Goal: Task Accomplishment & Management: Complete application form

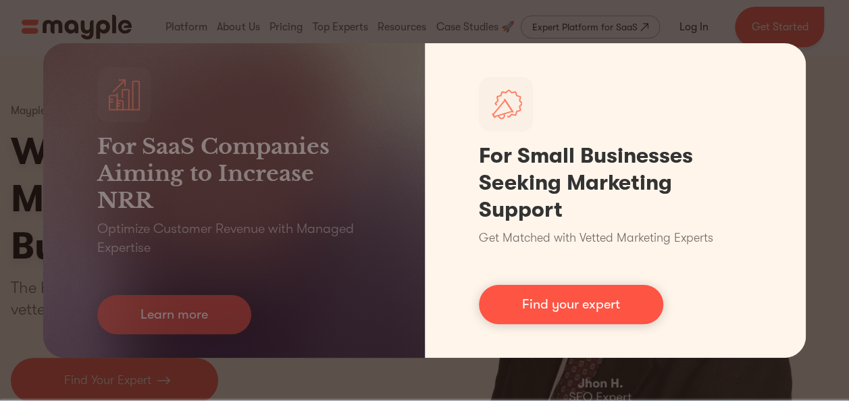
click at [134, 331] on link "Learn more" at bounding box center [174, 314] width 154 height 39
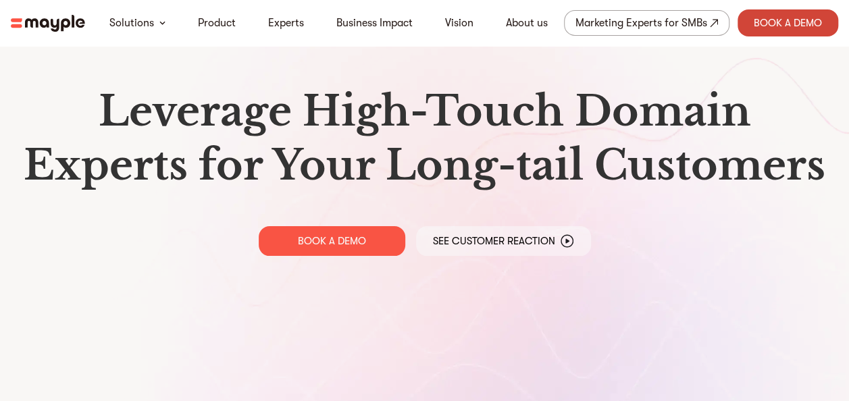
click at [783, 34] on div "Book A Demo" at bounding box center [787, 22] width 101 height 27
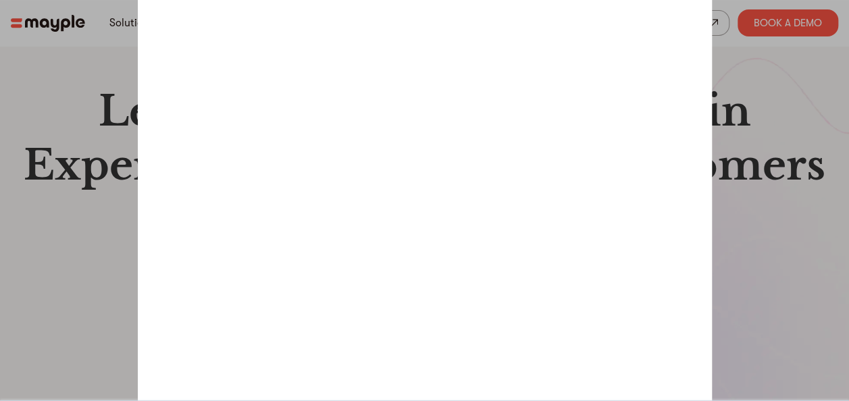
click at [745, 226] on div at bounding box center [424, 200] width 849 height 401
click at [737, 238] on div at bounding box center [424, 200] width 849 height 401
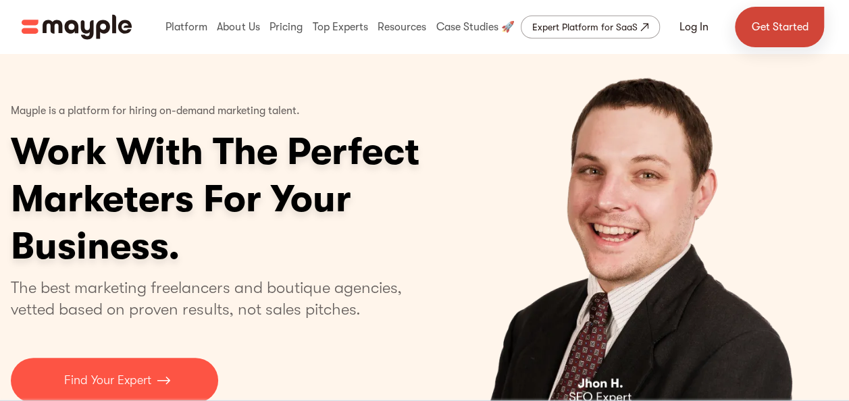
click at [794, 36] on link "Get Started" at bounding box center [778, 27] width 89 height 41
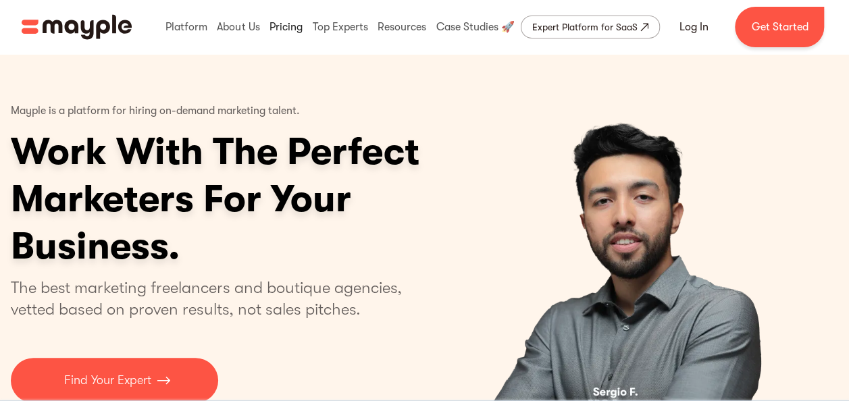
click at [286, 32] on link at bounding box center [286, 26] width 40 height 43
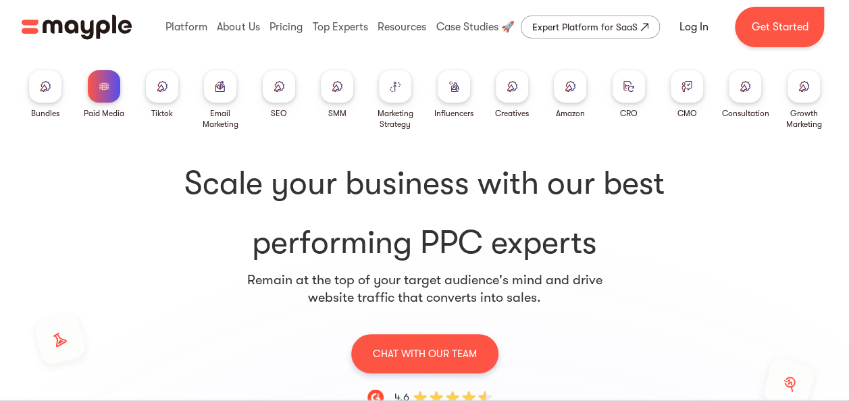
click at [217, 92] on div at bounding box center [220, 86] width 32 height 32
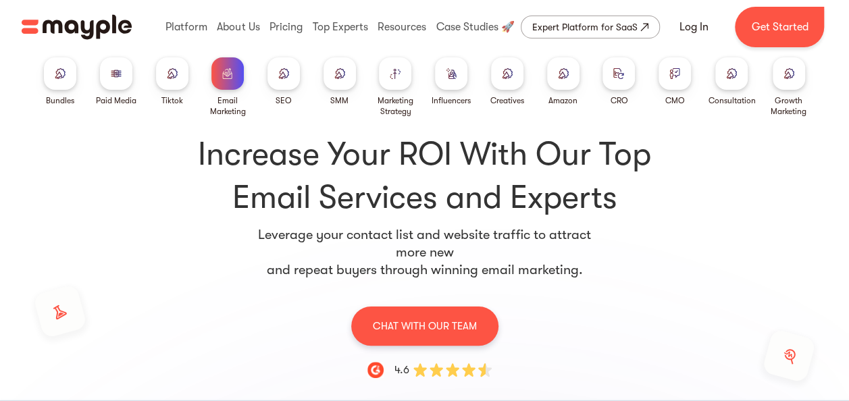
scroll to position [11, 0]
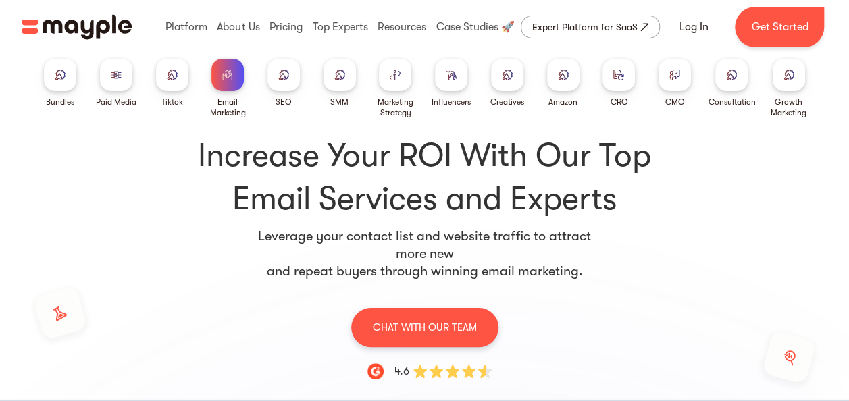
click at [283, 82] on div at bounding box center [283, 75] width 32 height 32
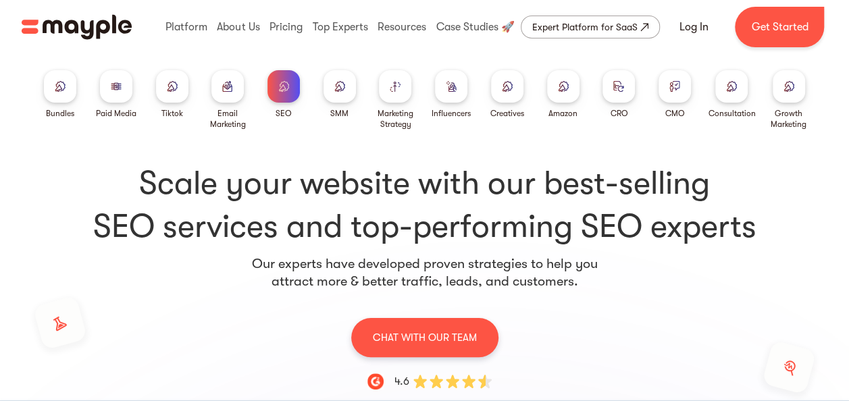
click at [637, 26] on div "Expert Platform for SaaS" at bounding box center [584, 27] width 105 height 16
click at [798, 20] on link "Get Started" at bounding box center [778, 27] width 89 height 41
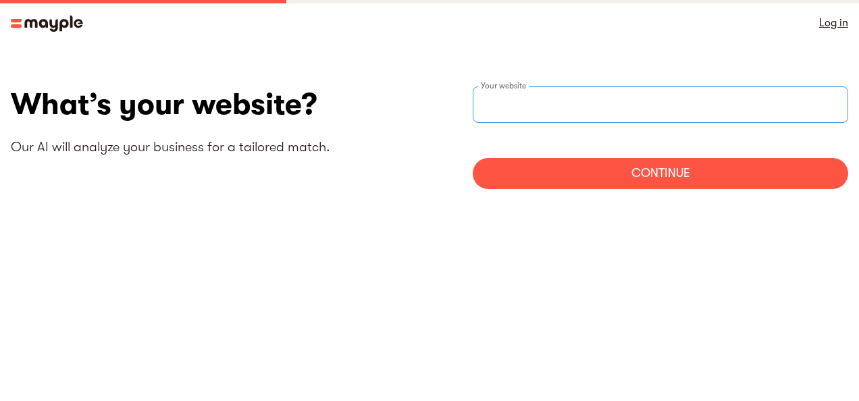
click at [639, 108] on input "websiteStep" at bounding box center [660, 104] width 375 height 36
click at [647, 94] on input "websiteStep" at bounding box center [660, 104] width 375 height 36
type input "[URL][DOMAIN_NAME]"
click at [643, 174] on div "Continue" at bounding box center [660, 173] width 375 height 31
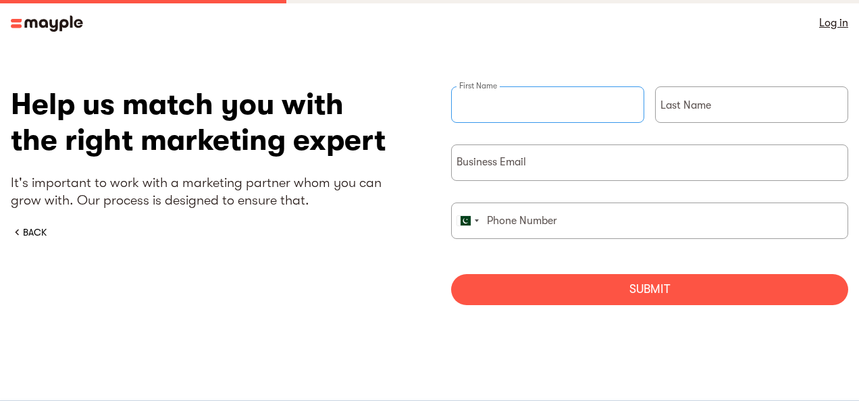
click at [578, 97] on input "briefForm" at bounding box center [547, 104] width 193 height 36
type input "walter"
click at [682, 109] on input "briefForm" at bounding box center [751, 104] width 193 height 36
type input "white"
click at [666, 166] on input "briefForm" at bounding box center [649, 162] width 397 height 36
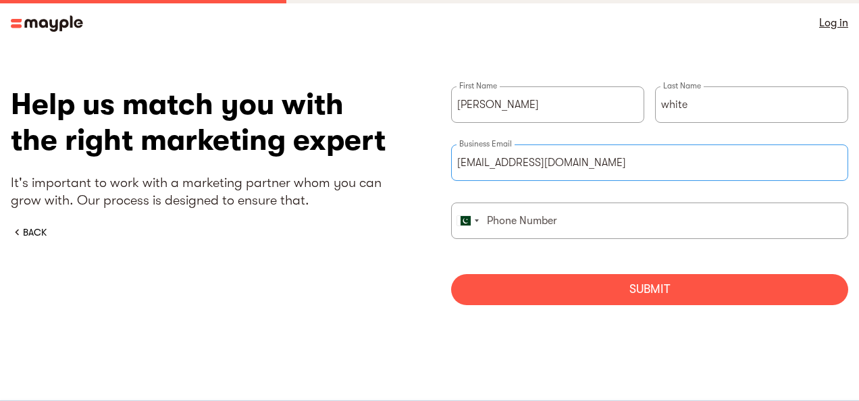
type input "[EMAIL_ADDRESS][DOMAIN_NAME]"
click at [630, 230] on input "briefForm" at bounding box center [649, 221] width 397 height 36
type input "3038407296"
click at [622, 285] on div "Submit" at bounding box center [649, 289] width 397 height 31
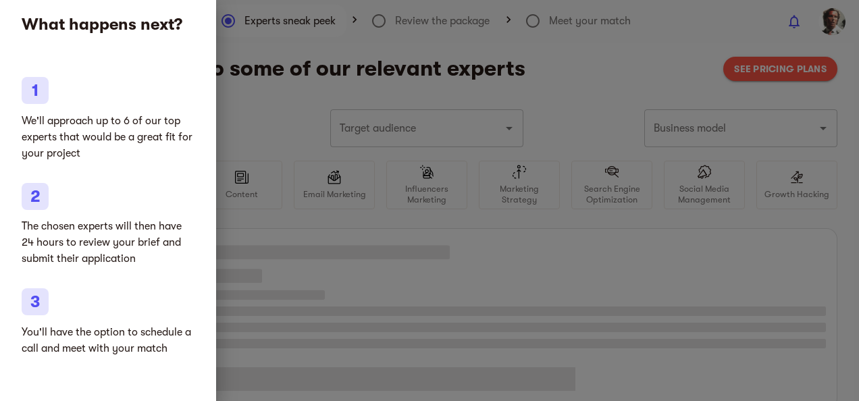
type input "Clothing and shoes"
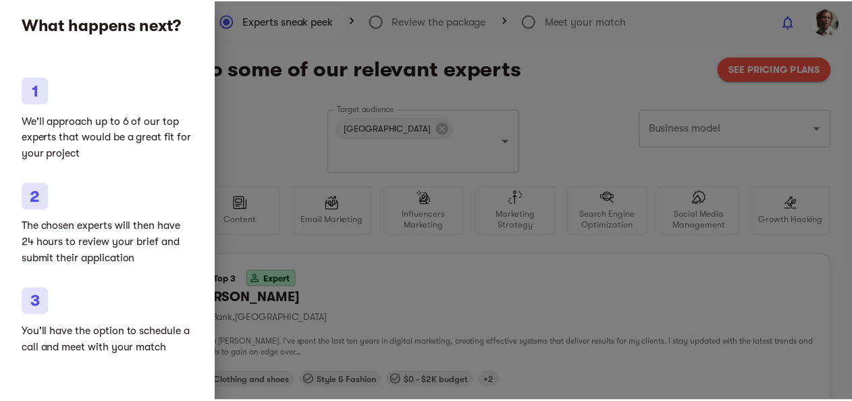
scroll to position [8, 0]
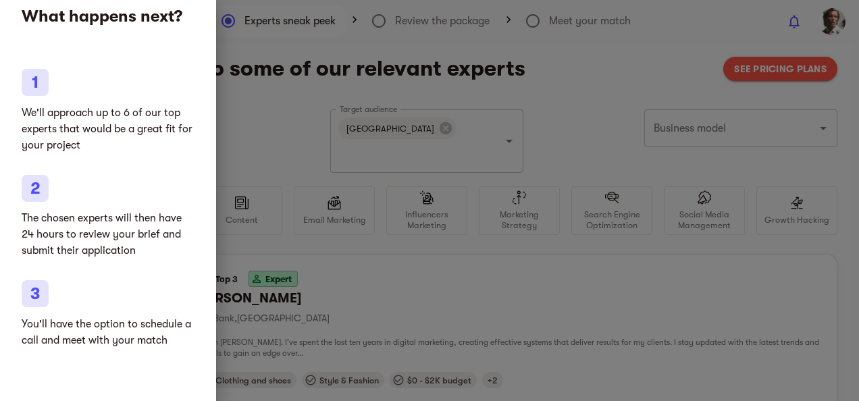
click at [763, 275] on div at bounding box center [429, 200] width 859 height 401
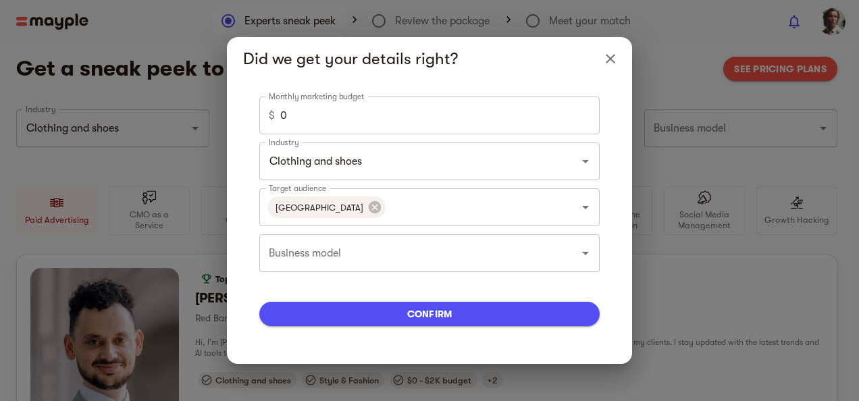
click at [608, 61] on icon "Close" at bounding box center [610, 58] width 9 height 9
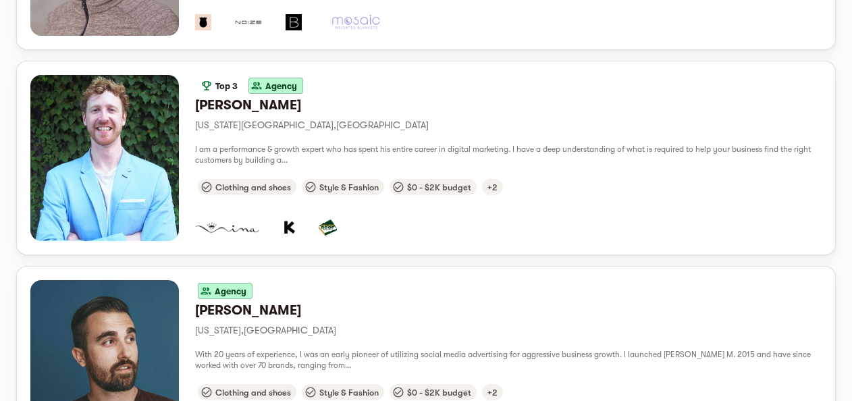
scroll to position [566, 0]
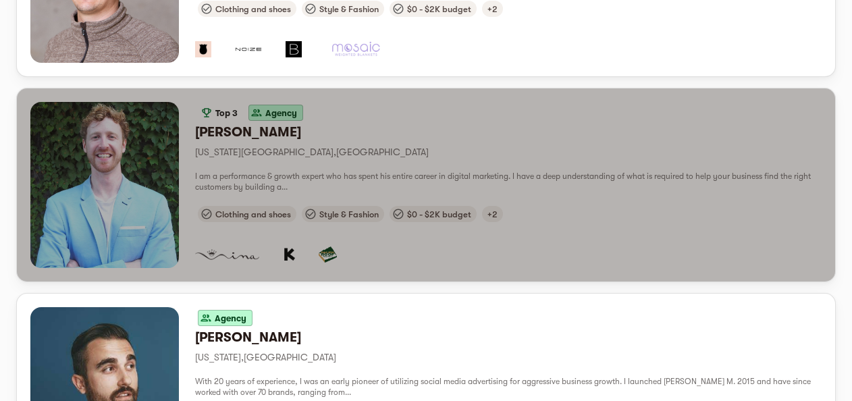
click at [69, 188] on div "button" at bounding box center [104, 185] width 149 height 166
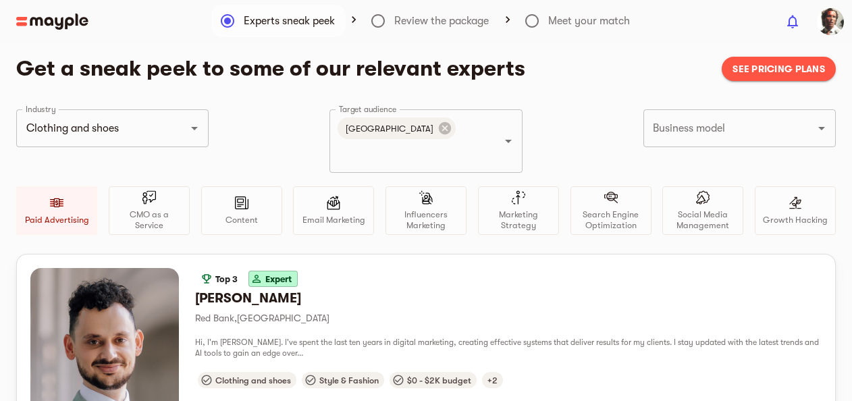
click at [784, 131] on input "Business model" at bounding box center [720, 128] width 142 height 26
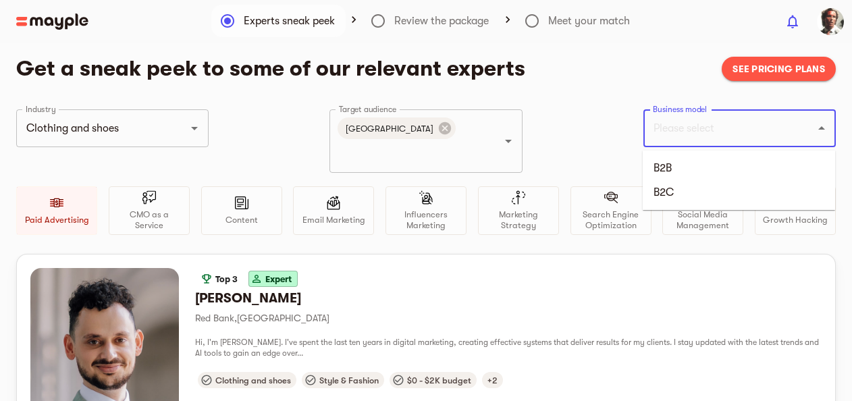
click at [786, 129] on input "Business model" at bounding box center [720, 128] width 142 height 26
click at [815, 128] on icon "Open" at bounding box center [821, 128] width 16 height 16
click at [819, 30] on img "button" at bounding box center [830, 21] width 27 height 27
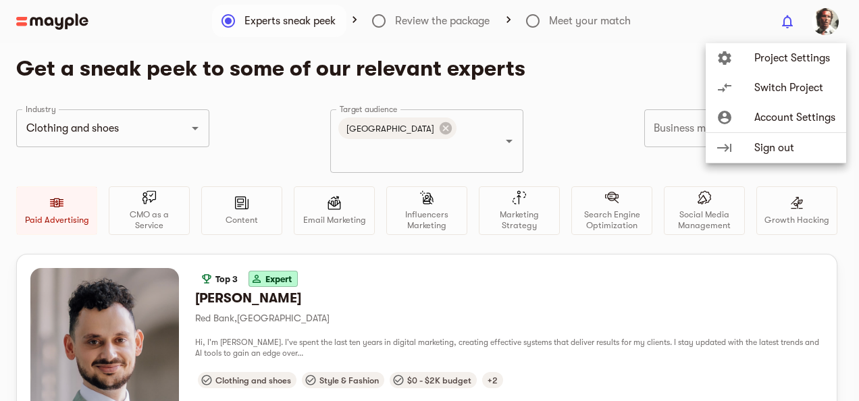
click at [812, 115] on span "Account Settings" at bounding box center [794, 117] width 81 height 16
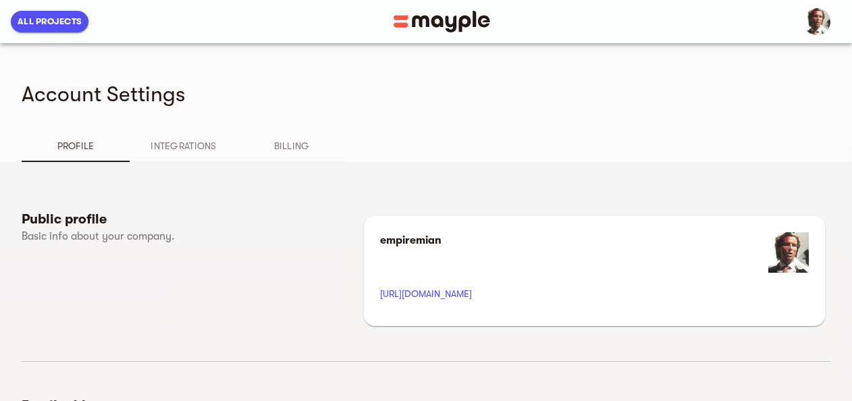
click at [271, 159] on button "Billing" at bounding box center [292, 146] width 108 height 32
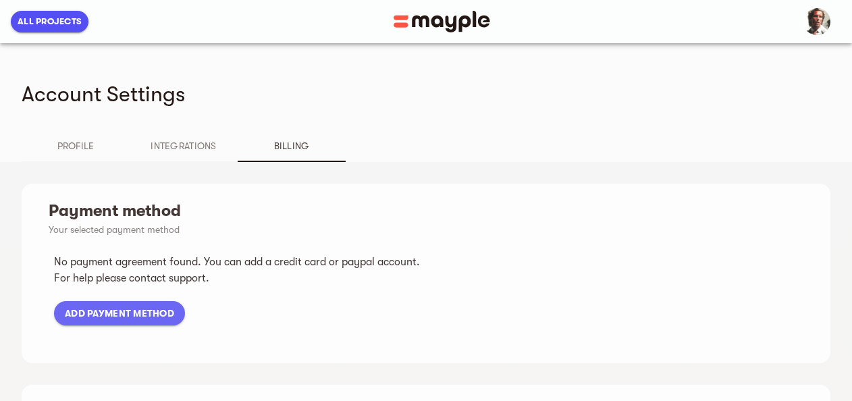
click at [161, 149] on span "Integrations" at bounding box center [184, 146] width 92 height 16
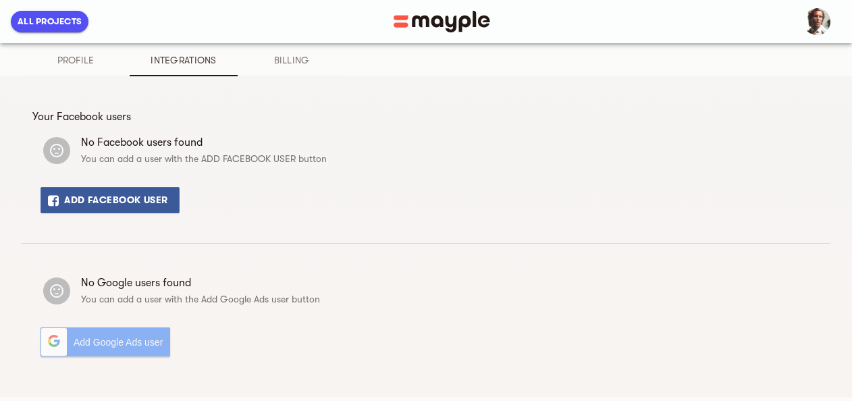
scroll to position [98, 0]
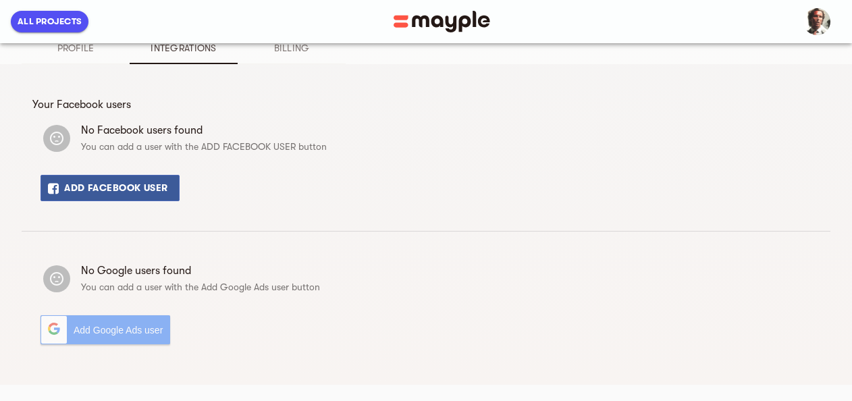
click at [68, 55] on button "Profile" at bounding box center [76, 48] width 108 height 32
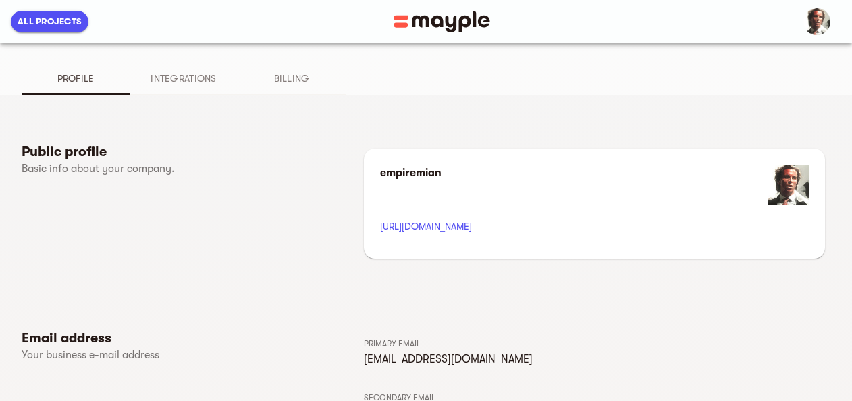
scroll to position [0, 0]
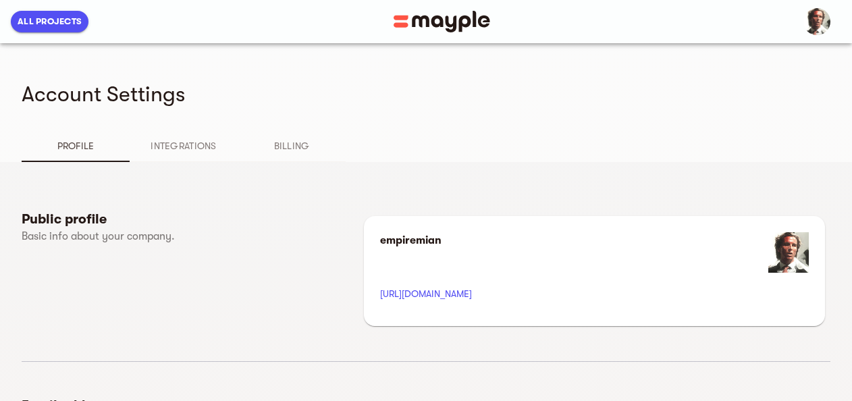
click at [810, 33] on img "button" at bounding box center [816, 21] width 27 height 27
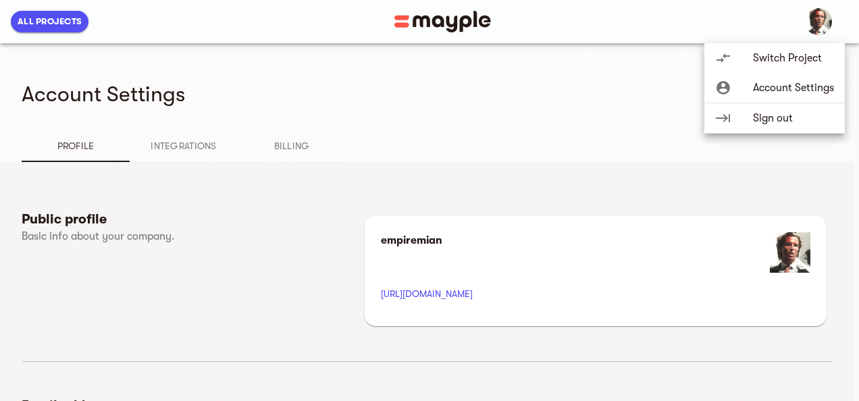
click at [815, 63] on span "Switch Project" at bounding box center [793, 58] width 81 height 16
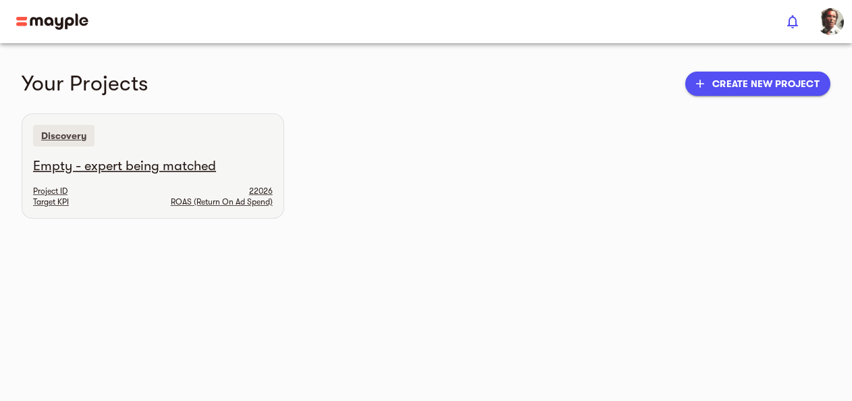
click at [65, 169] on h6 "Empty - expert being matched" at bounding box center [153, 166] width 240 height 18
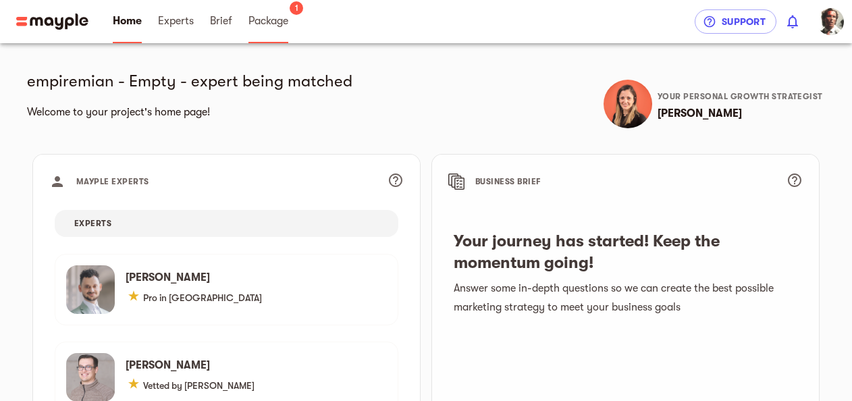
click at [277, 24] on span "Package" at bounding box center [268, 21] width 40 height 16
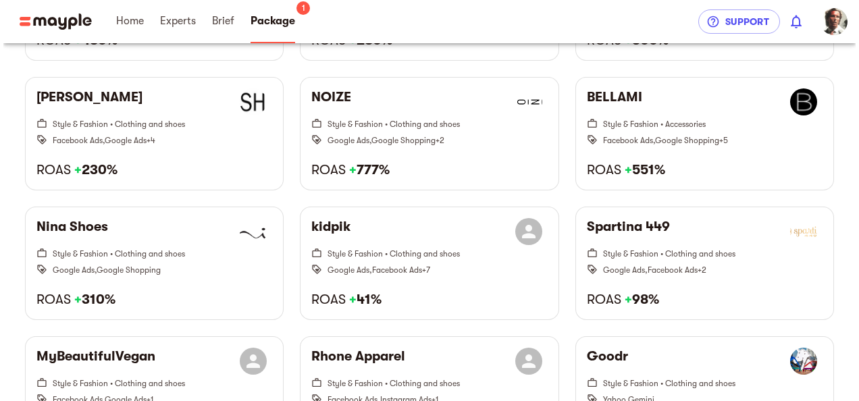
scroll to position [1225, 0]
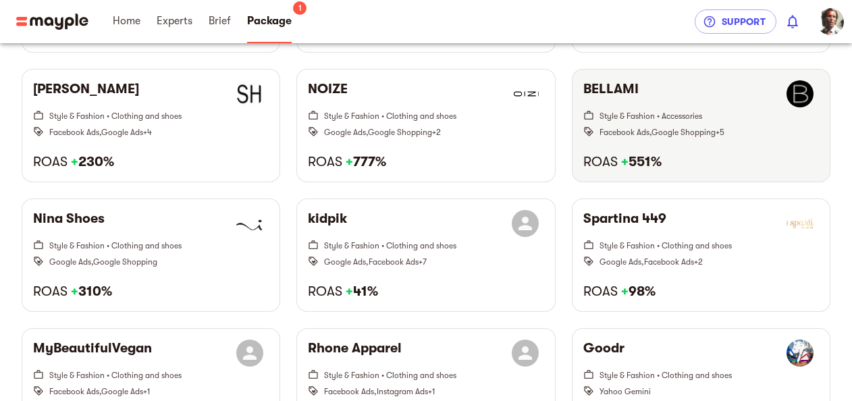
click at [780, 159] on h6 "ROAS + 551%" at bounding box center [701, 162] width 236 height 18
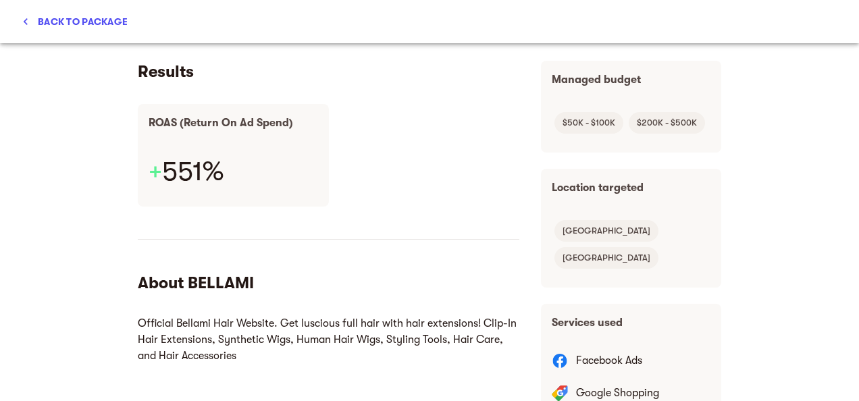
scroll to position [232, 0]
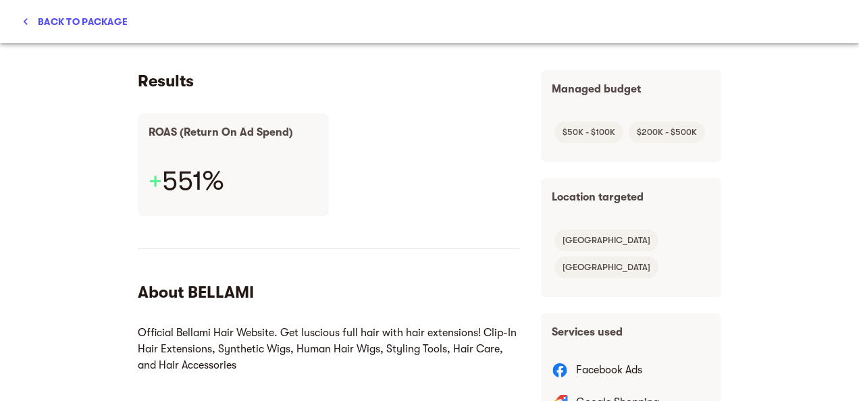
click at [69, 188] on div "BELLAMI Accessories [DATE] - Now Photo by [PERSON_NAME] Preez Results ROAS (Ret…" at bounding box center [429, 222] width 859 height 358
